Goal: Information Seeking & Learning: Learn about a topic

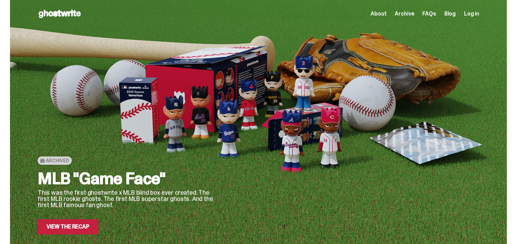
click at [387, 13] on span "About" at bounding box center [379, 14] width 16 height 6
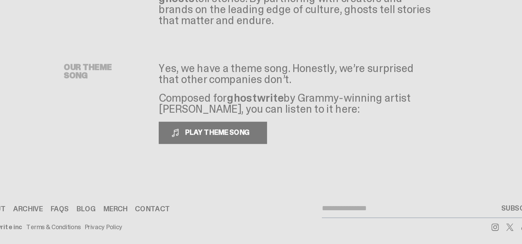
scroll to position [83, 0]
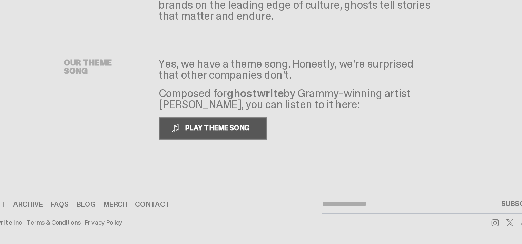
click at [223, 157] on span "PLAY THEME SONG" at bounding box center [236, 156] width 56 height 7
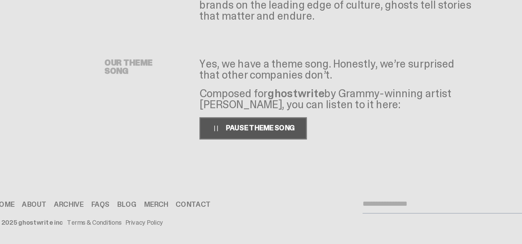
click at [220, 156] on span "PAUSE THEME SONG" at bounding box center [235, 156] width 55 height 7
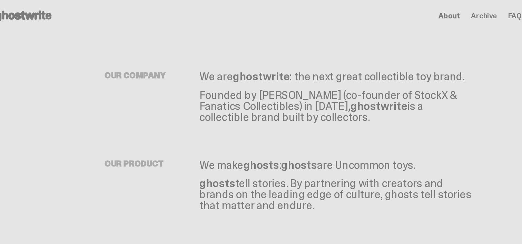
scroll to position [0, 0]
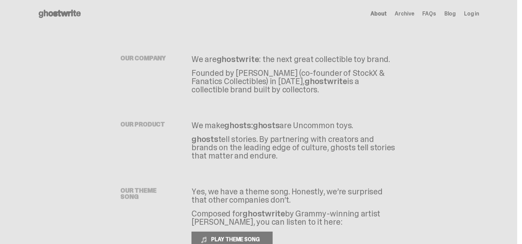
click at [431, 16] on span "FAQs" at bounding box center [428, 14] width 13 height 6
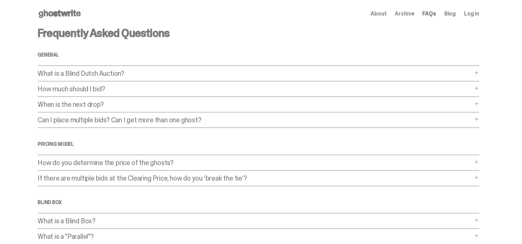
click at [111, 74] on p "What is a Blind Dutch Auction?" at bounding box center [255, 73] width 435 height 7
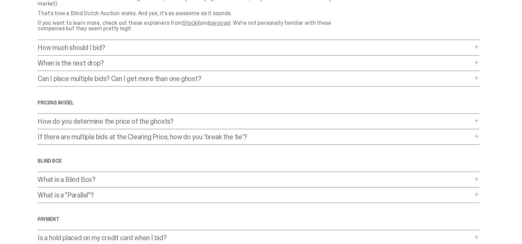
scroll to position [164, 0]
